Goal: Task Accomplishment & Management: Use online tool/utility

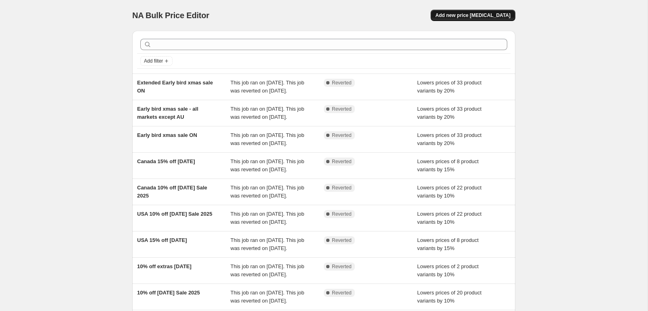
click at [478, 10] on button "Add new price change job" at bounding box center [473, 15] width 85 height 11
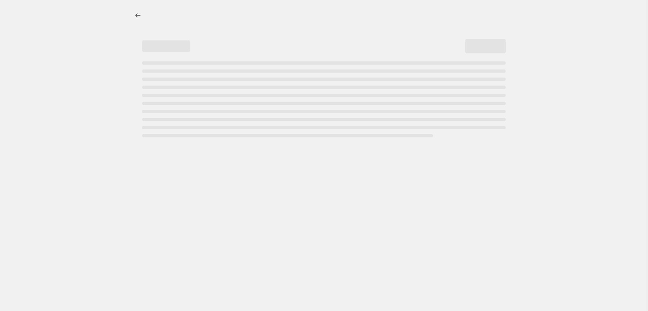
select select "percentage"
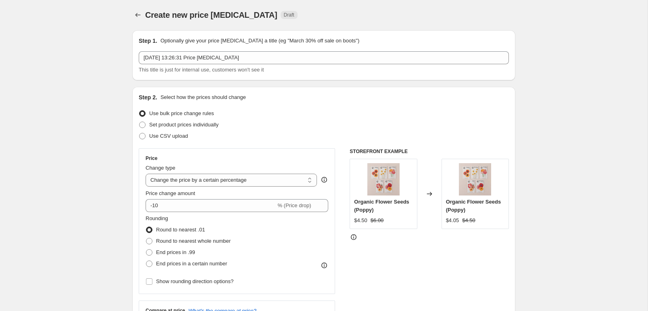
scroll to position [1, 0]
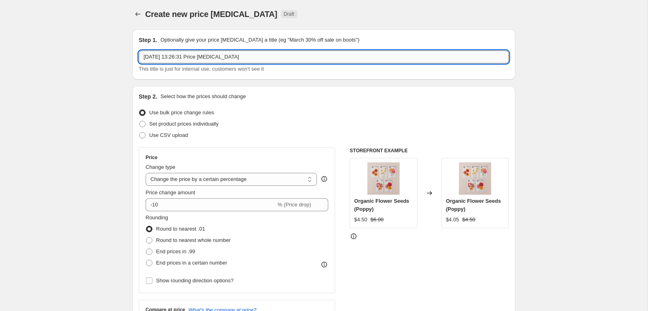
click at [225, 55] on input "11 Oct 2025, 13:26:31 Price change job" at bounding box center [324, 56] width 370 height 13
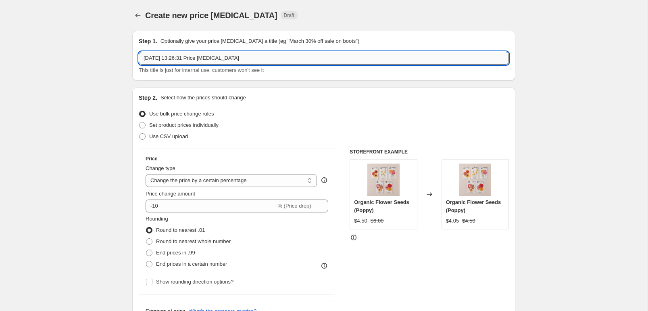
click at [225, 55] on input "11 Oct 2025, 13:26:31 Price change job" at bounding box center [324, 58] width 370 height 13
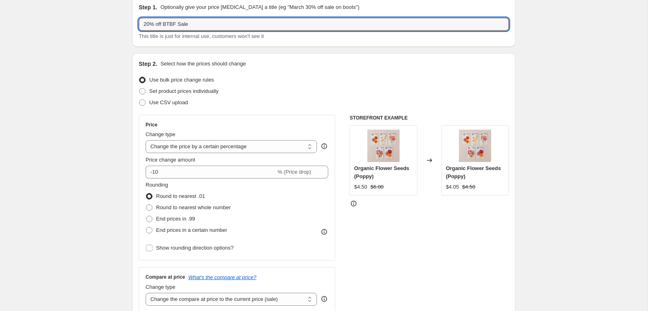
scroll to position [37, 0]
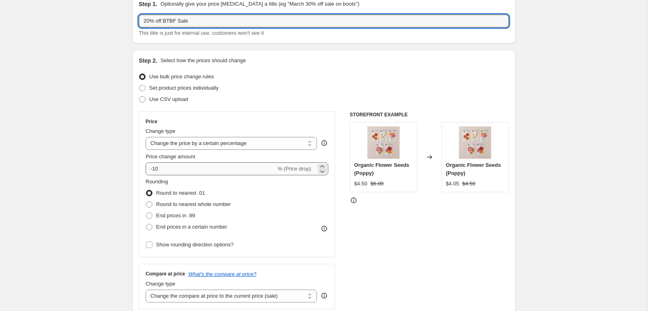
type input "20% off BTBF Sale"
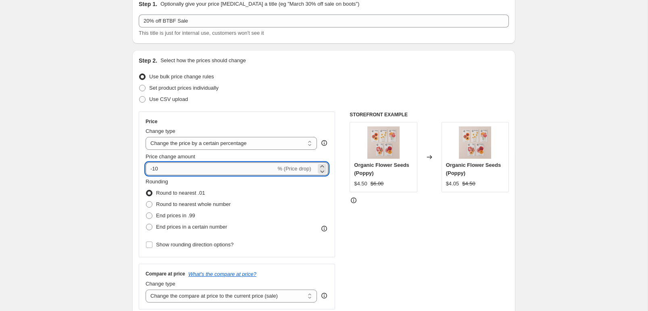
click at [170, 168] on input "-10" at bounding box center [211, 168] width 130 height 13
type input "-1"
type input "-20"
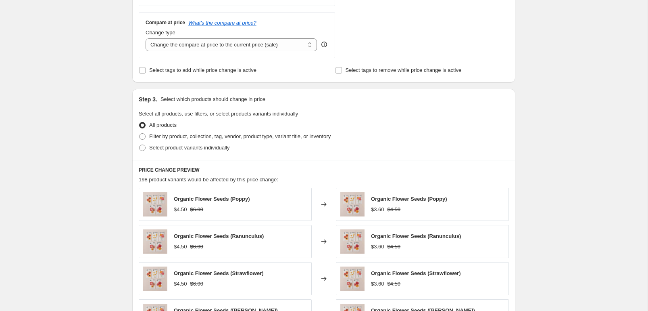
scroll to position [297, 0]
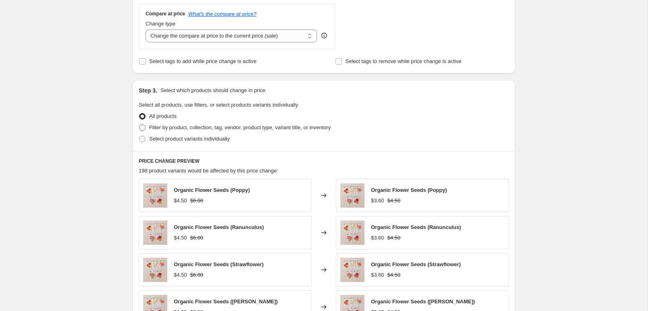
click at [144, 127] on span at bounding box center [142, 127] width 6 height 6
click at [140, 125] on input "Filter by product, collection, tag, vendor, product type, variant title, or inv…" at bounding box center [139, 124] width 0 height 0
radio input "true"
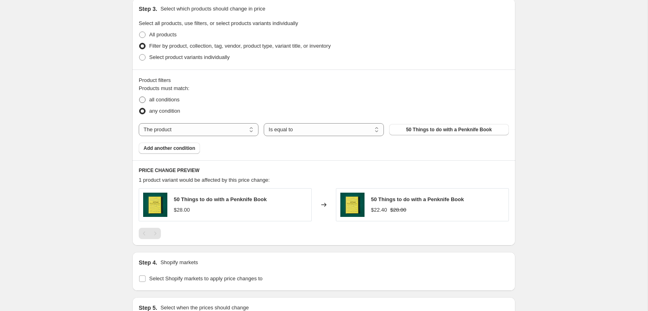
scroll to position [378, 0]
click at [140, 56] on span at bounding box center [142, 57] width 6 height 6
click at [140, 55] on input "Select product variants individually" at bounding box center [139, 54] width 0 height 0
radio input "true"
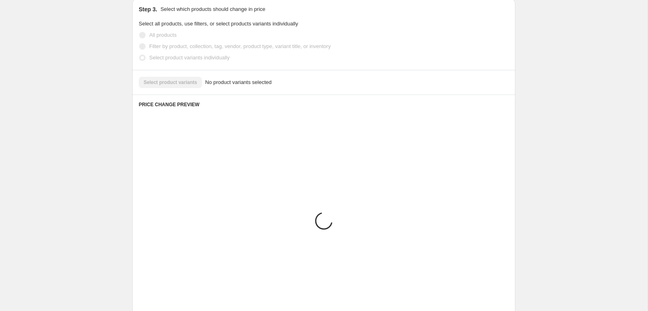
scroll to position [362, 0]
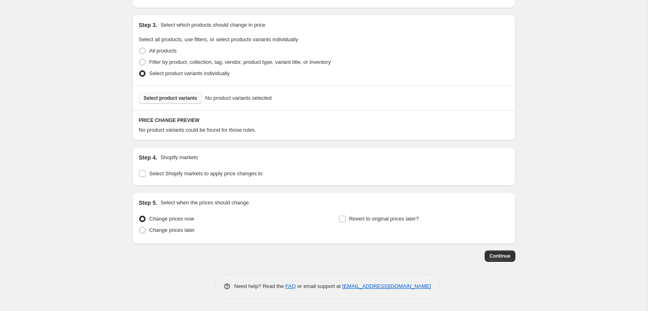
click at [178, 97] on span "Select product variants" at bounding box center [171, 98] width 54 height 6
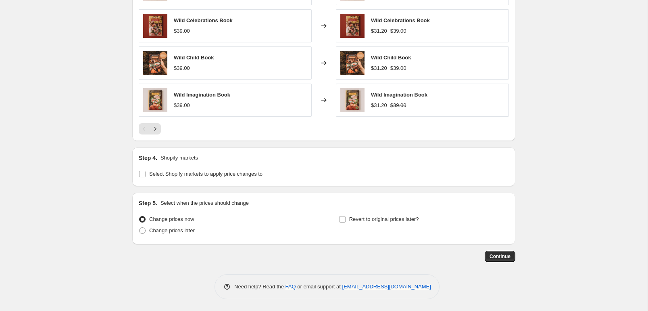
scroll to position [566, 0]
click at [142, 174] on input "Select Shopify markets to apply price changes to" at bounding box center [142, 173] width 6 height 6
checkbox input "true"
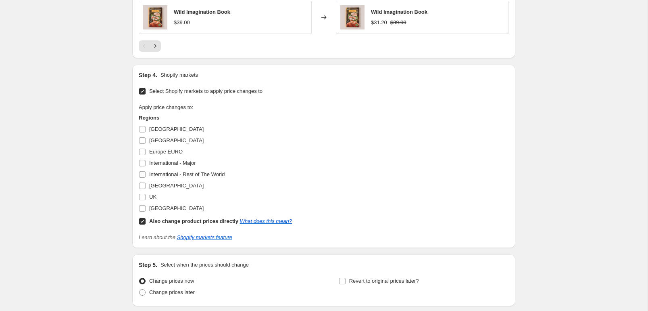
scroll to position [657, 0]
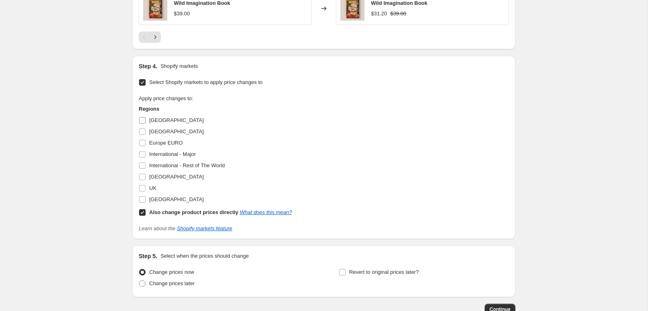
drag, startPoint x: 142, startPoint y: 121, endPoint x: 142, endPoint y: 128, distance: 6.5
click at [142, 122] on input "Australia" at bounding box center [142, 120] width 6 height 6
checkbox input "true"
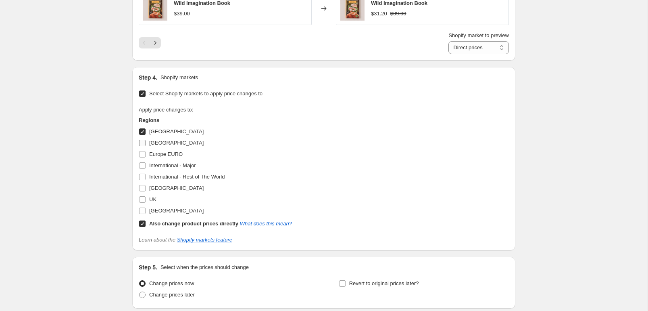
click at [143, 144] on input "Canada" at bounding box center [142, 143] width 6 height 6
checkbox input "true"
drag, startPoint x: 142, startPoint y: 155, endPoint x: 142, endPoint y: 165, distance: 10.1
click at [142, 155] on input "Europe EURO" at bounding box center [142, 154] width 6 height 6
checkbox input "true"
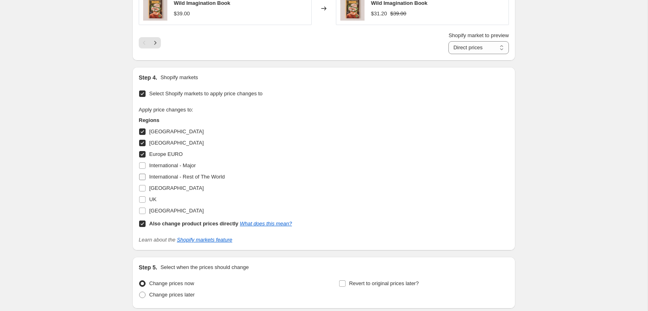
drag, startPoint x: 142, startPoint y: 166, endPoint x: 140, endPoint y: 181, distance: 14.6
click at [140, 170] on label "International - Major" at bounding box center [167, 165] width 57 height 11
click at [140, 169] on input "International - Major" at bounding box center [142, 165] width 6 height 6
checkbox input "true"
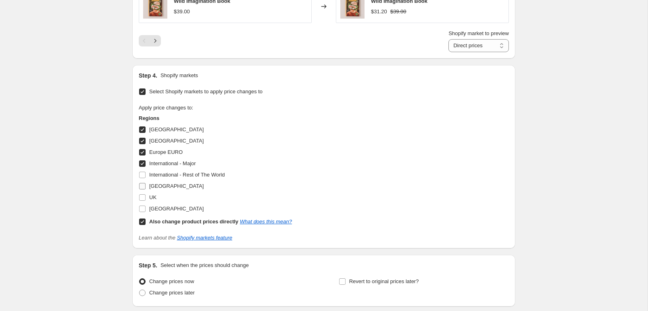
drag, startPoint x: 142, startPoint y: 175, endPoint x: 141, endPoint y: 188, distance: 12.5
click at [141, 176] on input "International - Rest of The World" at bounding box center [142, 174] width 6 height 6
checkbox input "true"
drag, startPoint x: 141, startPoint y: 188, endPoint x: 142, endPoint y: 195, distance: 7.7
click at [141, 188] on input "New Zealand" at bounding box center [142, 186] width 6 height 6
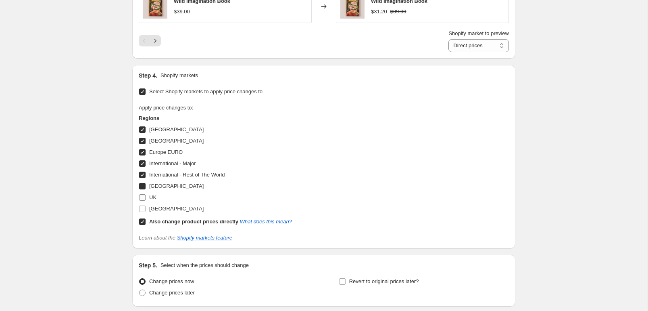
checkbox input "true"
click at [142, 195] on input "UK" at bounding box center [142, 197] width 6 height 6
checkbox input "true"
click at [143, 208] on input "United States" at bounding box center [142, 209] width 6 height 6
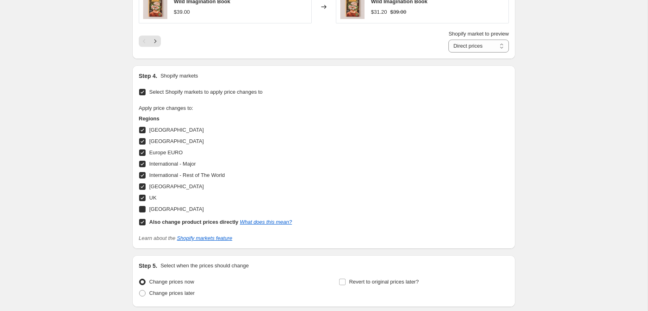
checkbox input "true"
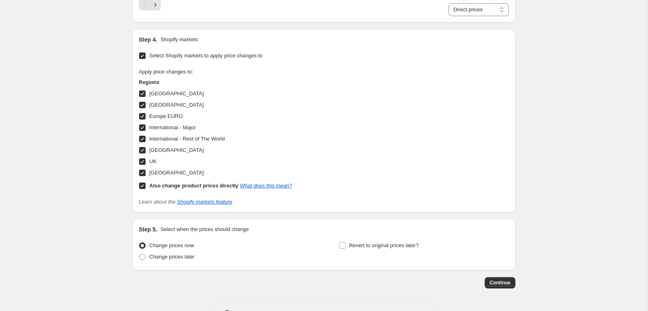
scroll to position [721, 0]
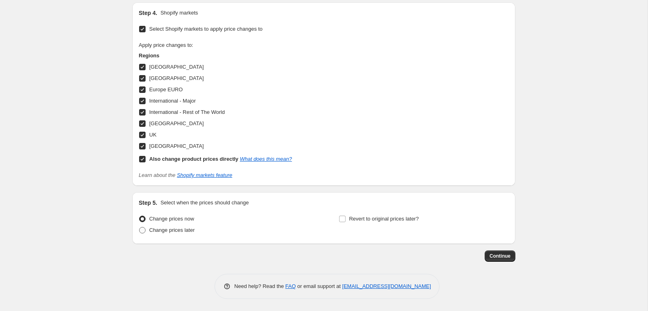
click at [173, 232] on span "Change prices later" at bounding box center [172, 230] width 46 height 6
click at [140, 227] on input "Change prices later" at bounding box center [139, 227] width 0 height 0
radio input "true"
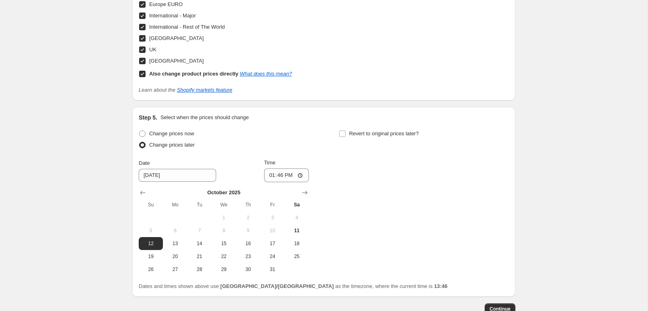
scroll to position [807, 0]
click at [149, 243] on span "12" at bounding box center [151, 242] width 18 height 6
click at [270, 174] on input "13:46" at bounding box center [286, 174] width 45 height 14
click at [270, 174] on input "10:00" at bounding box center [286, 174] width 45 height 14
type input "07:00"
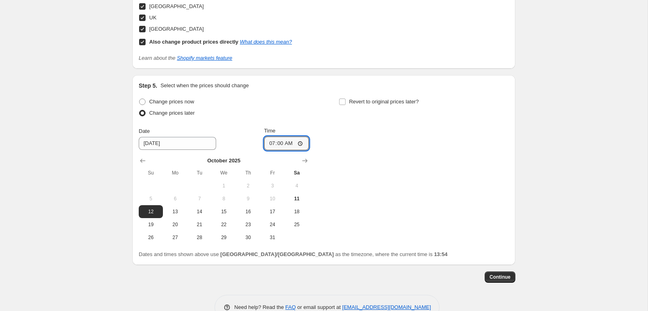
scroll to position [841, 0]
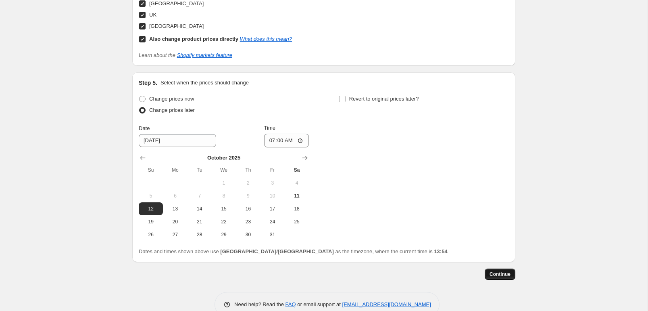
click at [496, 275] on span "Continue" at bounding box center [500, 274] width 21 height 6
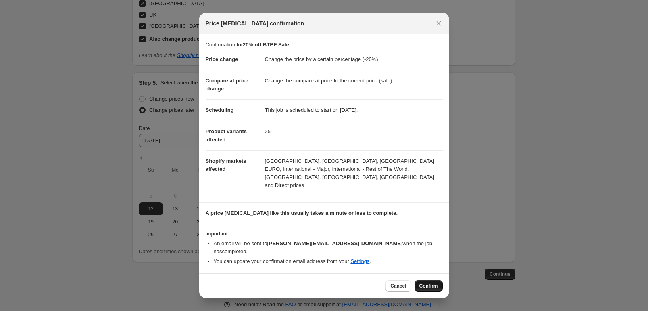
click at [430, 282] on span "Confirm" at bounding box center [429, 285] width 19 height 6
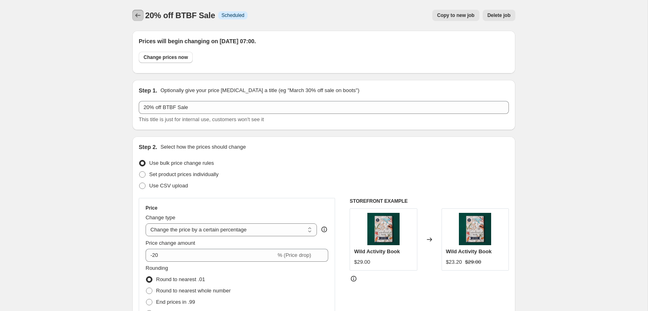
click at [137, 16] on icon "Price change jobs" at bounding box center [138, 15] width 8 height 8
